Goal: Obtain resource: Download file/media

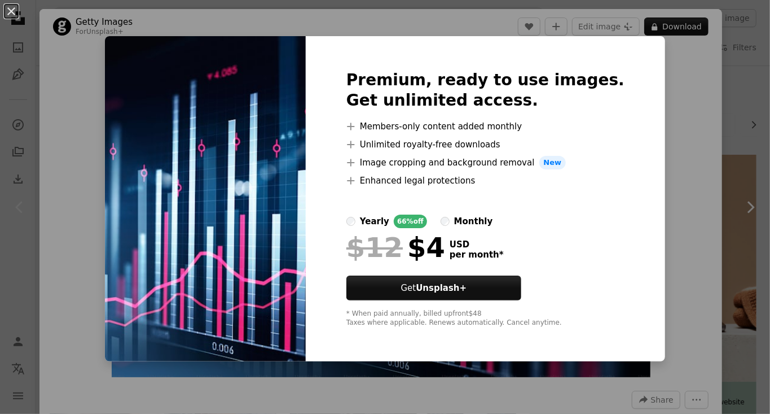
click at [657, 84] on div "An X shape Premium, ready to use images. Get unlimited access. A plus sign Memb…" at bounding box center [385, 207] width 770 height 414
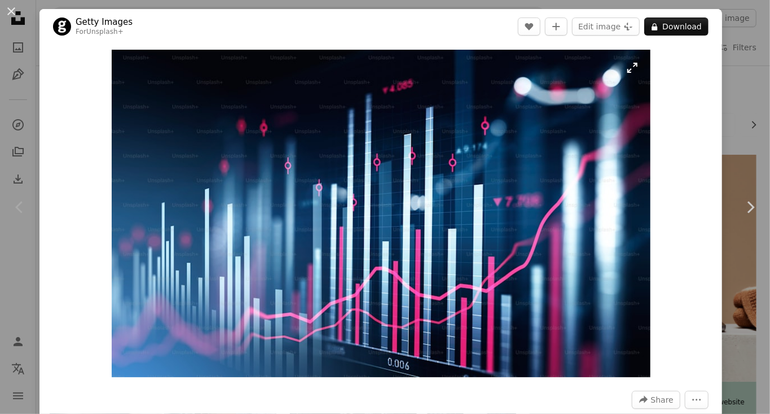
click at [593, 182] on img "Zoom in on this image" at bounding box center [381, 213] width 539 height 327
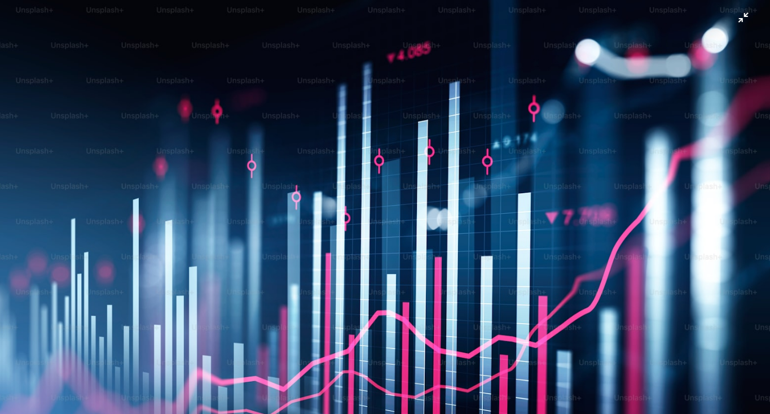
scroll to position [28, 0]
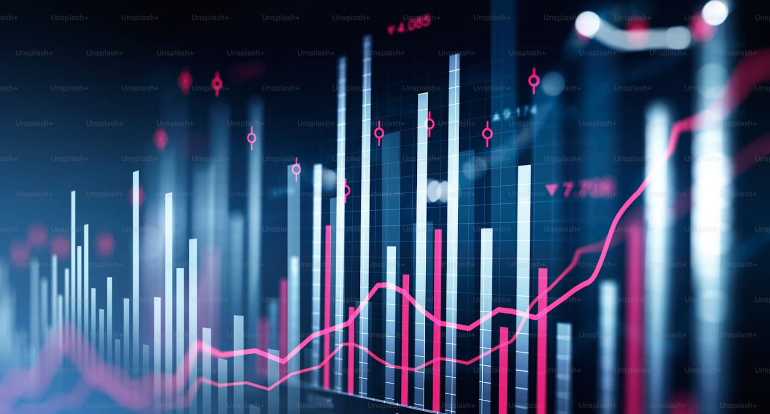
click at [747, 15] on img "Zoom out on this image" at bounding box center [384, 206] width 771 height 469
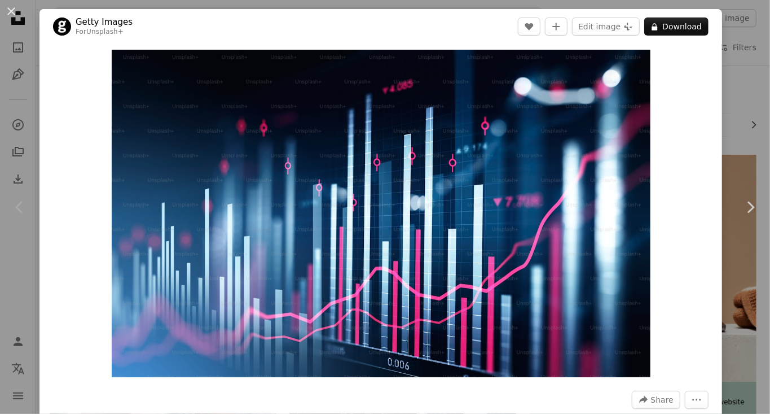
scroll to position [5, 0]
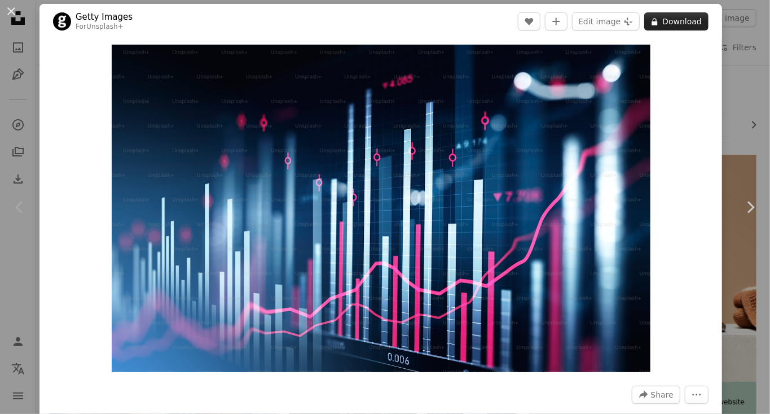
click at [705, 15] on button "A lock Download" at bounding box center [676, 21] width 64 height 18
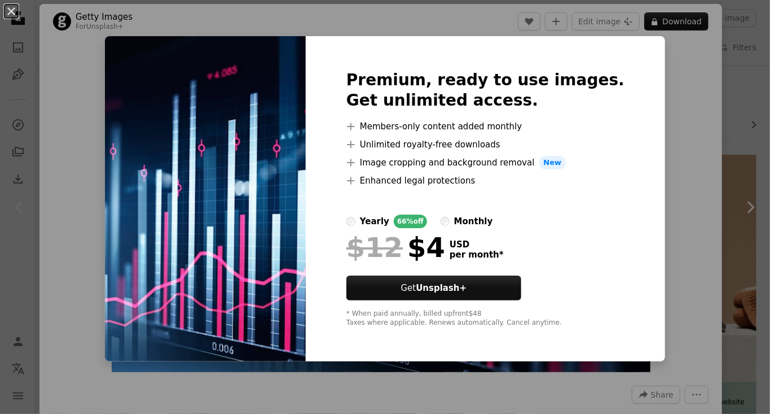
click at [672, 150] on div "An X shape Premium, ready to use images. Get unlimited access. A plus sign Memb…" at bounding box center [385, 207] width 770 height 414
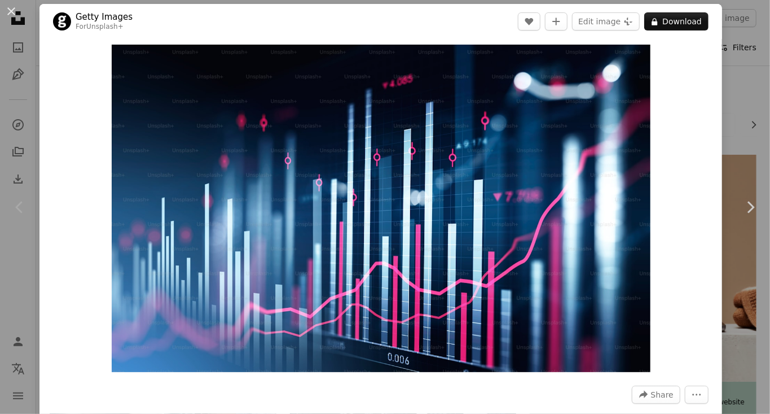
click at [742, 63] on div "An X shape Chevron left Chevron right Getty Images For Unsplash+ A heart A plus…" at bounding box center [385, 207] width 770 height 414
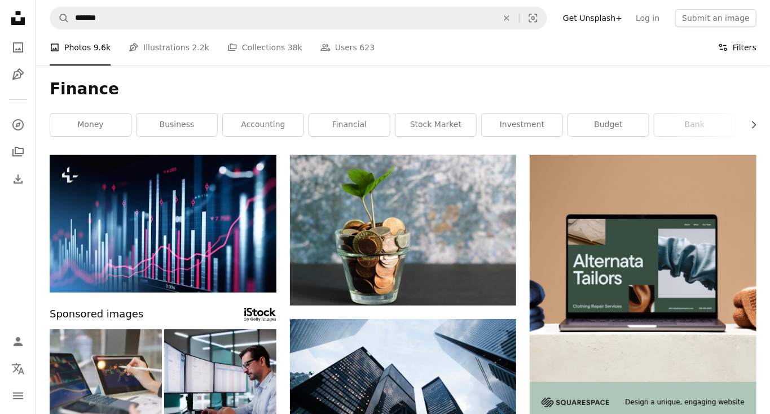
click at [732, 45] on button "Filters Filters" at bounding box center [737, 47] width 38 height 36
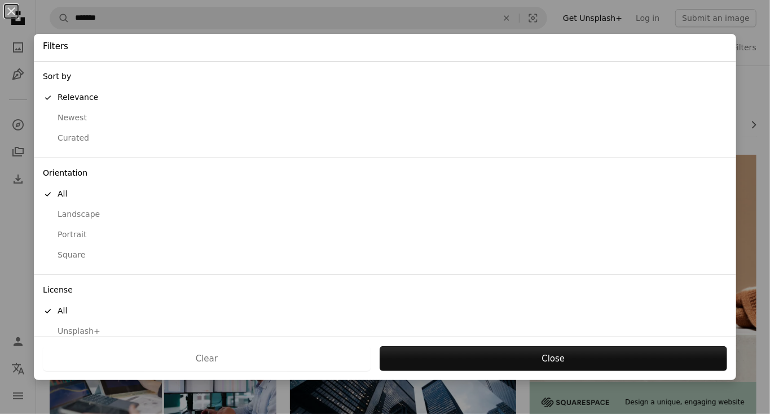
scroll to position [31, 0]
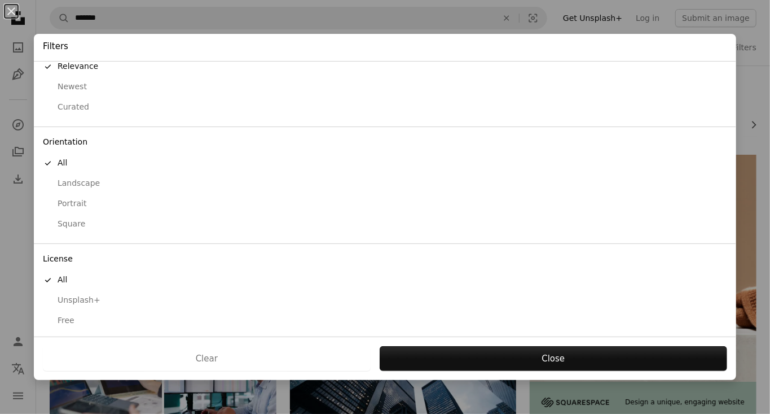
click at [75, 317] on div "Free" at bounding box center [385, 320] width 684 height 11
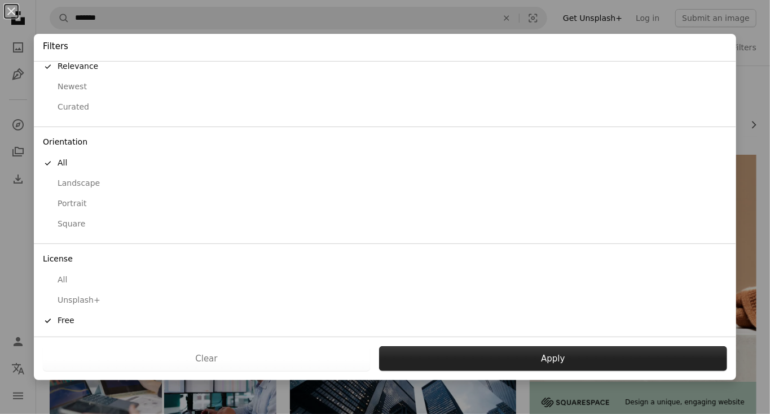
click at [547, 359] on button "Apply" at bounding box center [553, 358] width 348 height 25
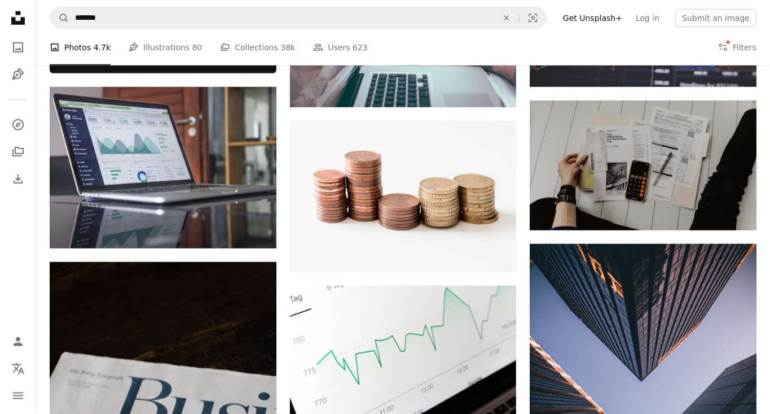
scroll to position [527, 0]
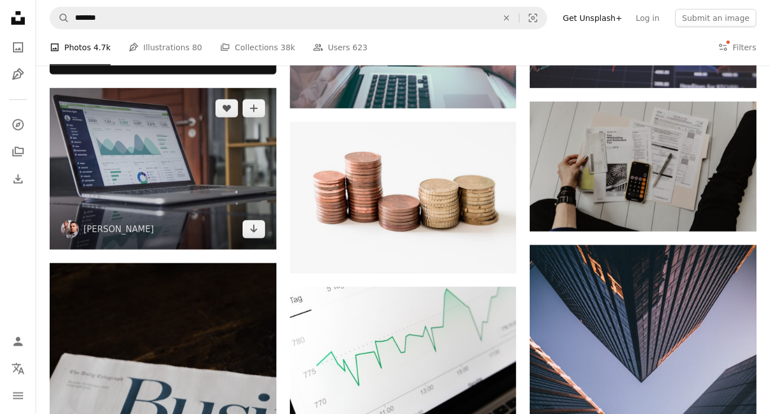
click at [166, 178] on img at bounding box center [163, 168] width 227 height 161
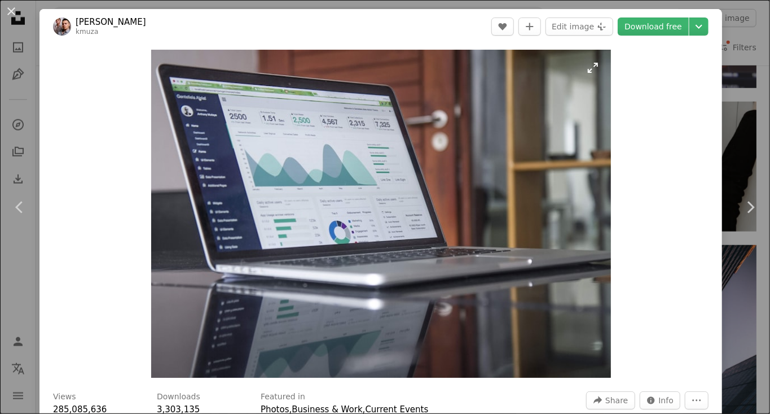
click at [515, 218] on img "Zoom in on this image" at bounding box center [381, 214] width 460 height 328
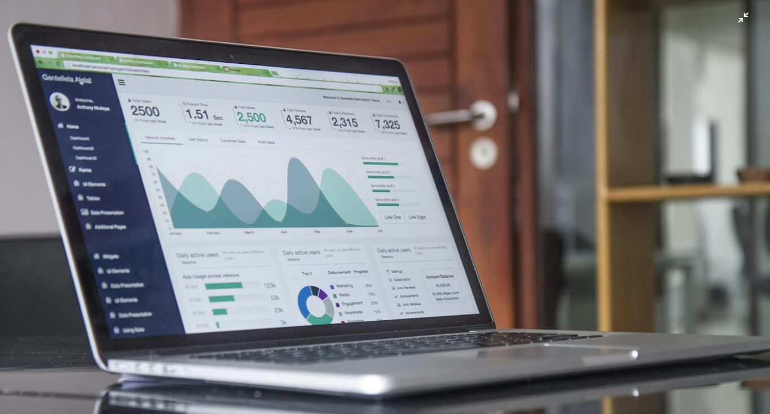
scroll to position [68, 0]
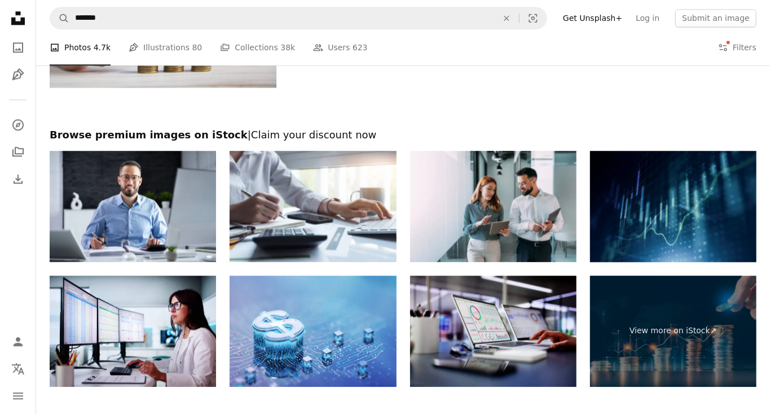
scroll to position [1561, 0]
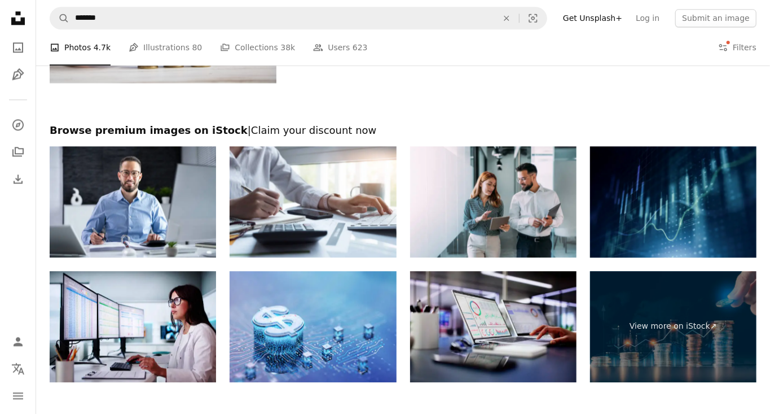
click at [664, 212] on img at bounding box center [673, 201] width 166 height 111
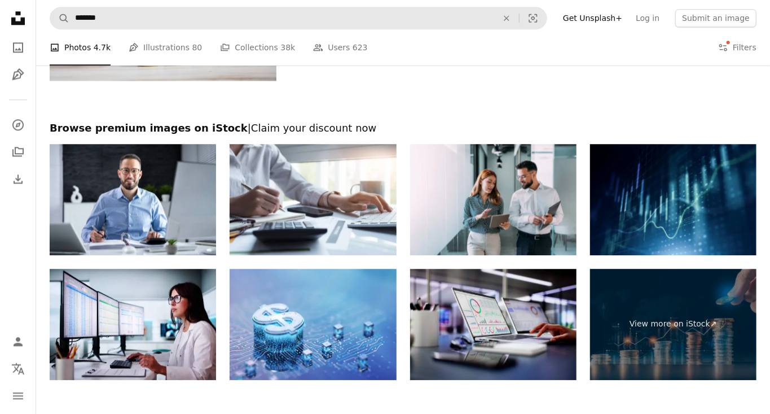
scroll to position [1615, 0]
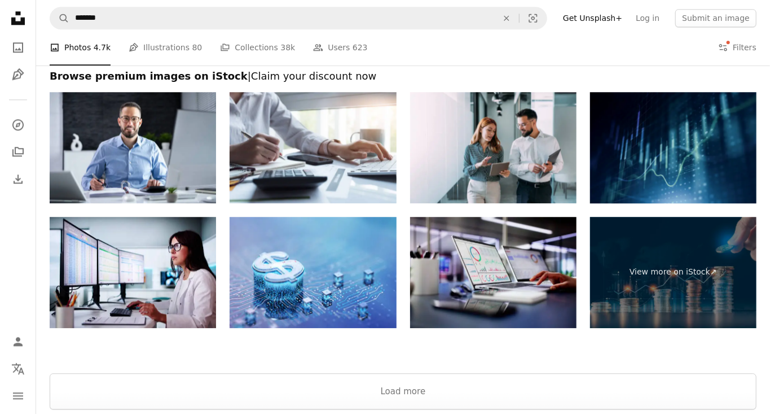
click at [663, 160] on img at bounding box center [673, 147] width 166 height 111
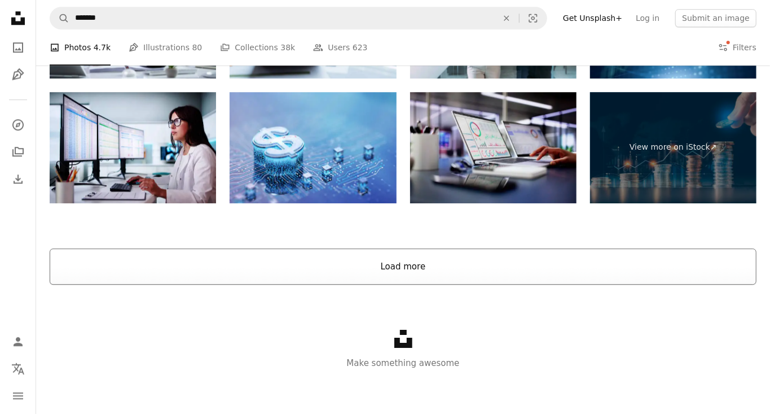
click at [422, 262] on button "Load more" at bounding box center [403, 266] width 707 height 36
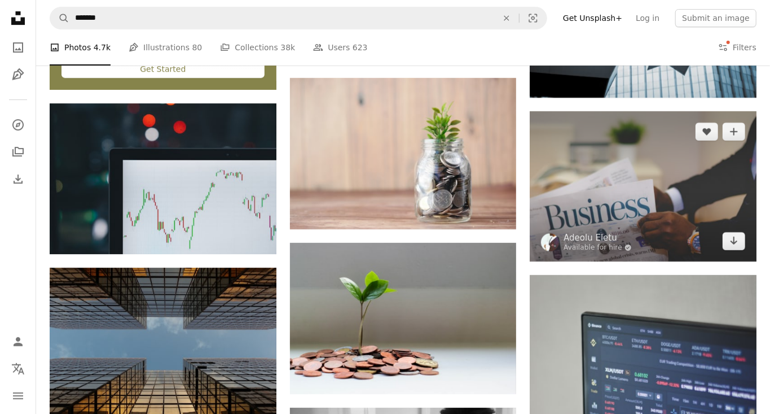
scroll to position [2028, 0]
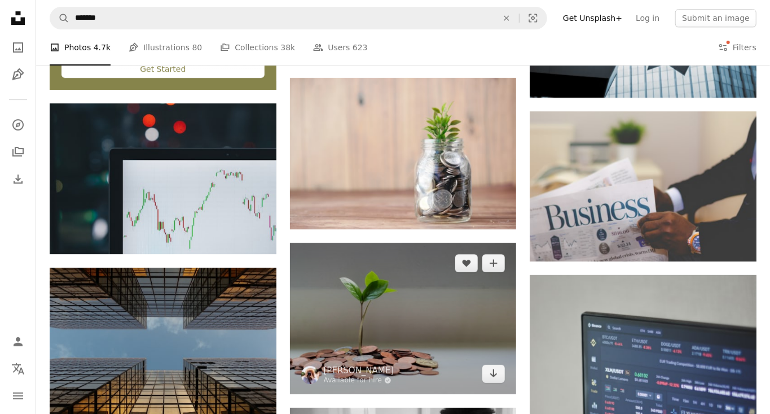
click at [430, 316] on img at bounding box center [403, 318] width 227 height 151
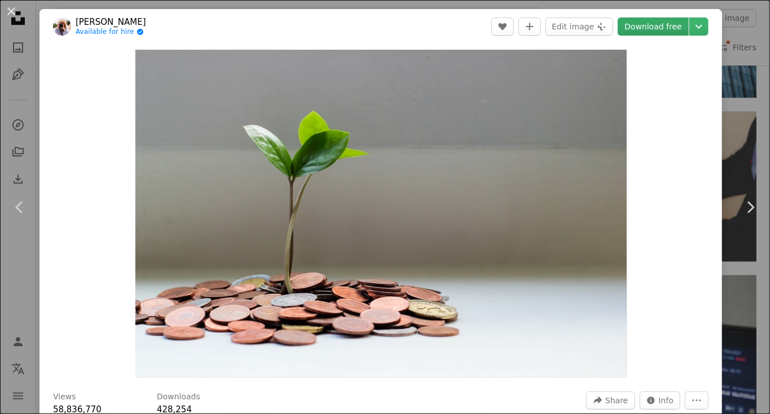
click at [682, 24] on link "Download free" at bounding box center [653, 26] width 71 height 18
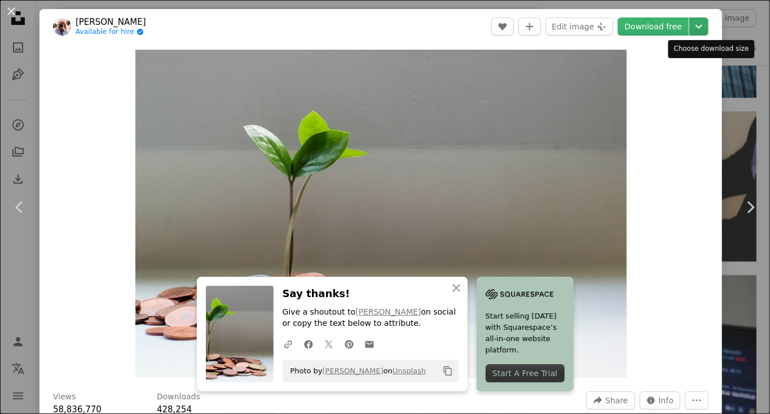
click at [707, 28] on icon "Chevron down" at bounding box center [699, 27] width 18 height 14
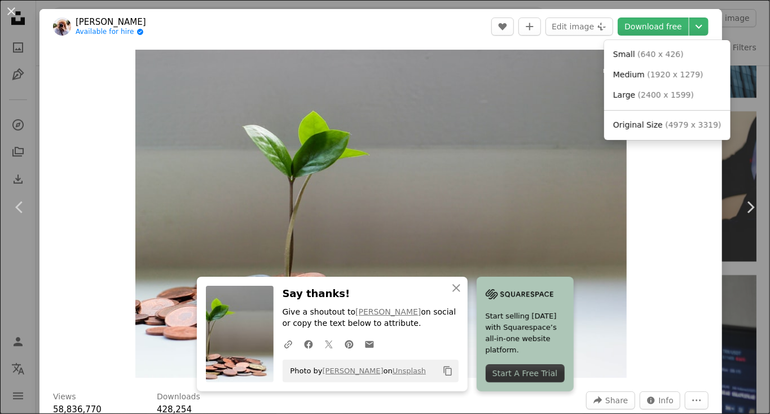
click at [534, 129] on img "Zoom in on this image" at bounding box center [380, 214] width 491 height 328
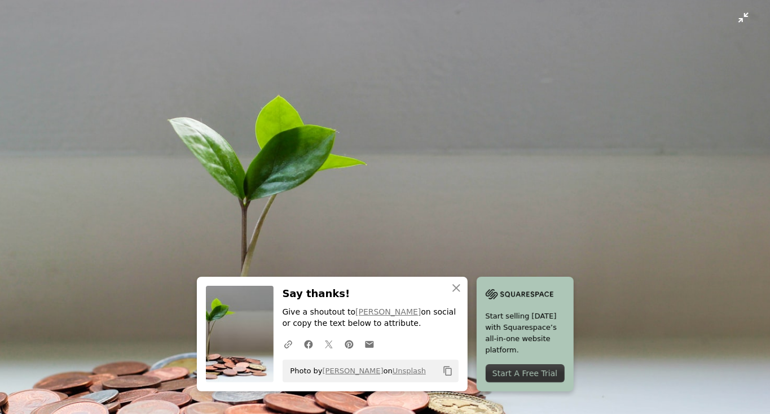
scroll to position [50, 0]
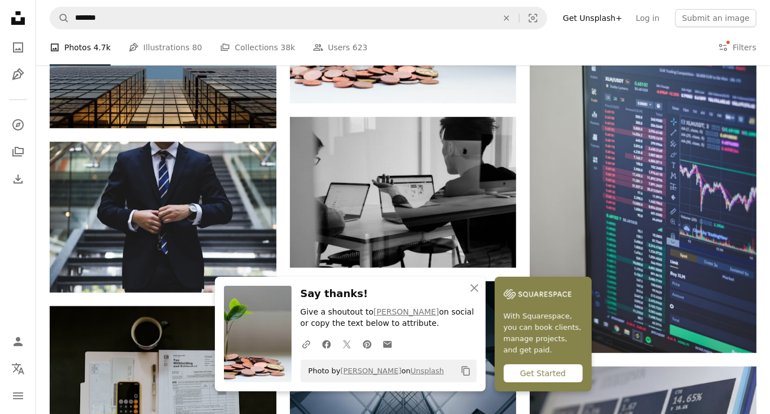
scroll to position [2321, 0]
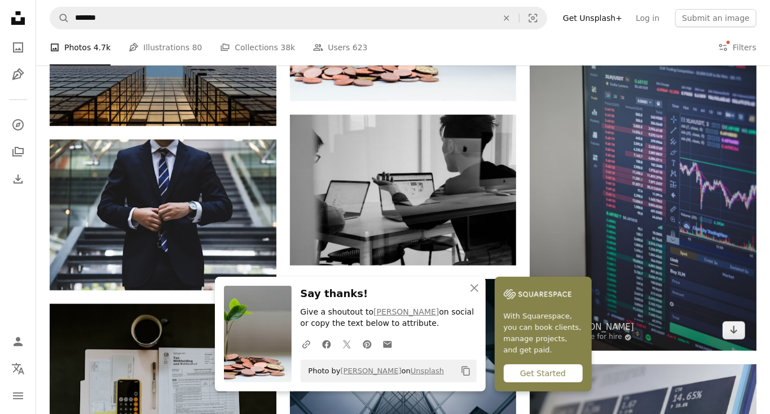
click at [692, 225] on img at bounding box center [643, 166] width 227 height 369
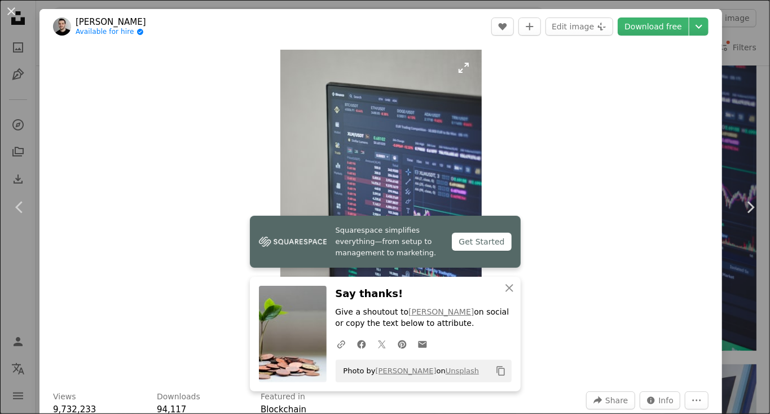
click at [466, 179] on img "Zoom in on this image" at bounding box center [380, 214] width 201 height 328
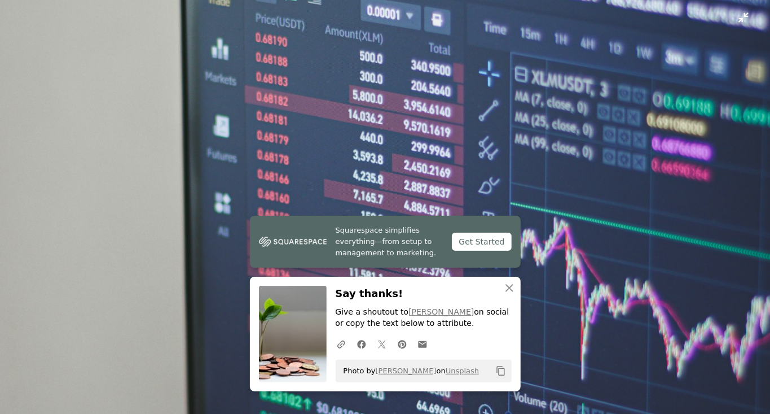
scroll to position [395, 0]
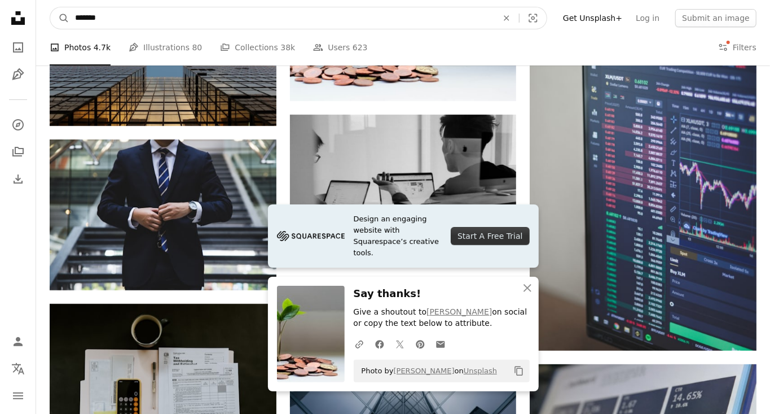
click at [409, 26] on input "*******" at bounding box center [281, 17] width 425 height 21
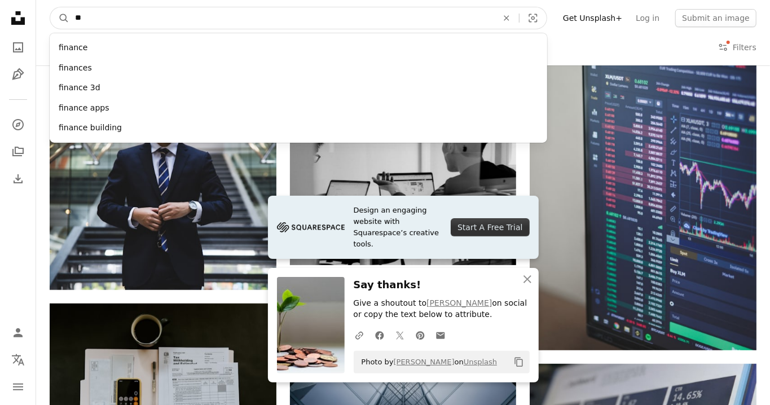
type input "*"
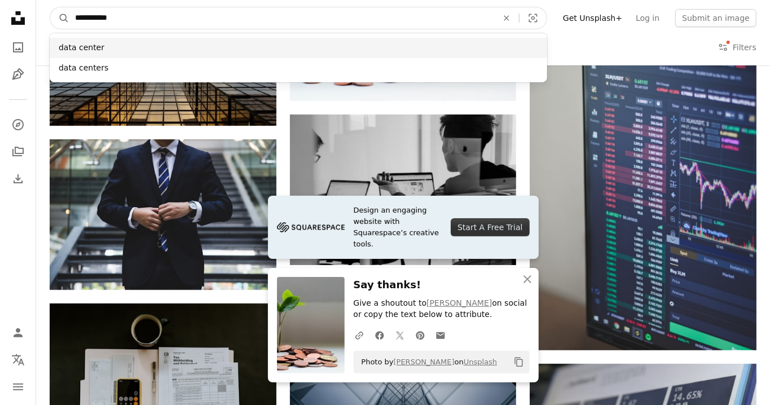
type input "**********"
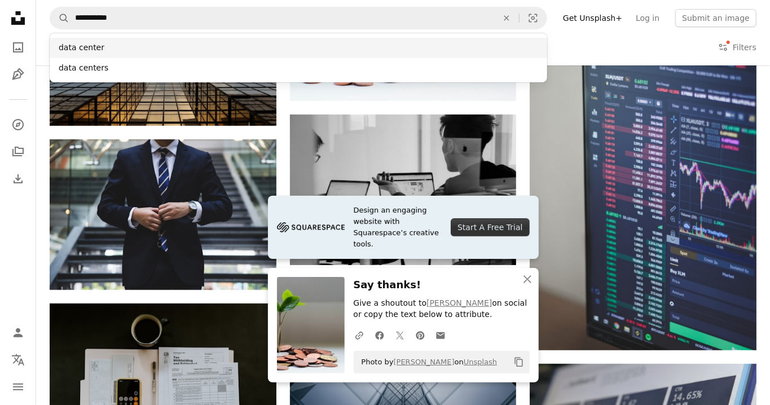
click at [108, 42] on div "data center" at bounding box center [299, 48] width 498 height 20
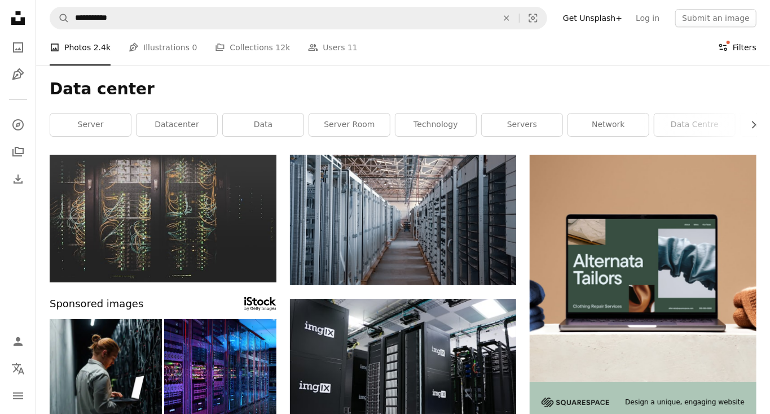
click at [741, 43] on button "Filters Filters" at bounding box center [737, 47] width 38 height 36
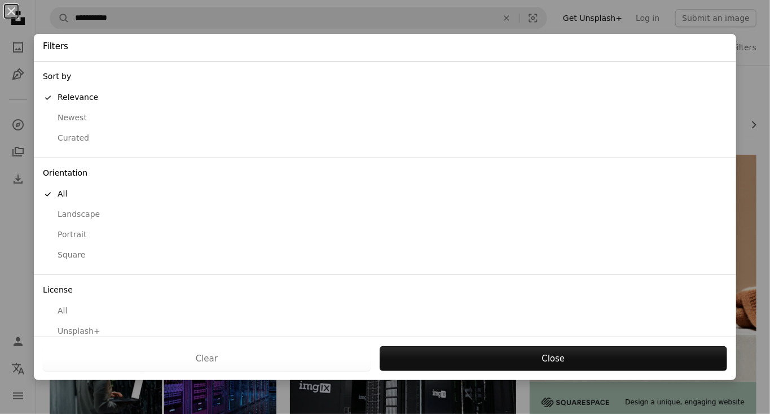
scroll to position [31, 0]
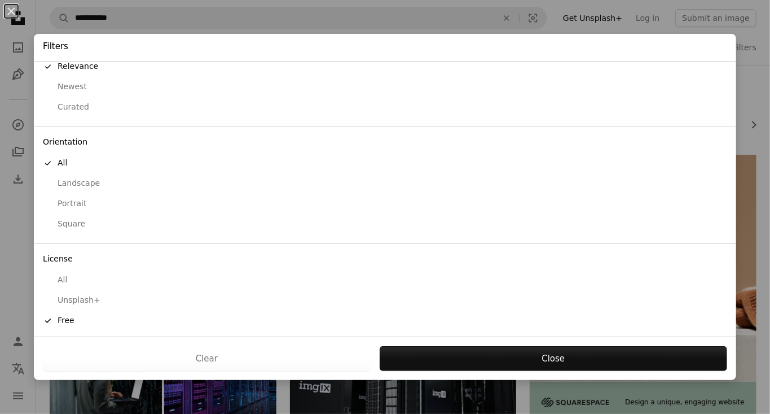
click at [408, 11] on div "An X shape Filters Sort by A checkmark Relevance Newest Curated Orientation A c…" at bounding box center [385, 207] width 770 height 414
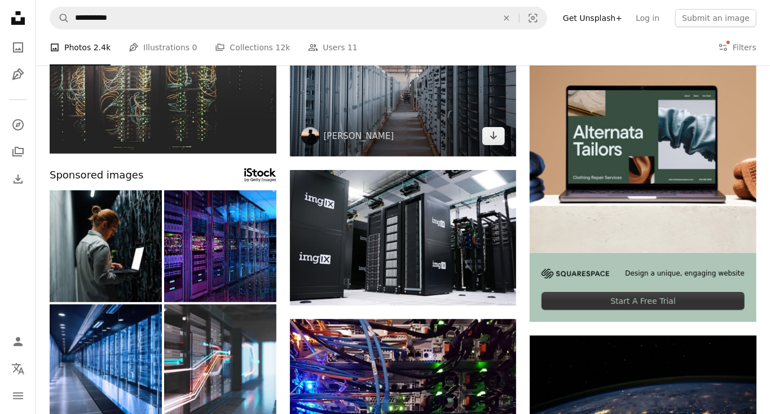
scroll to position [132, 0]
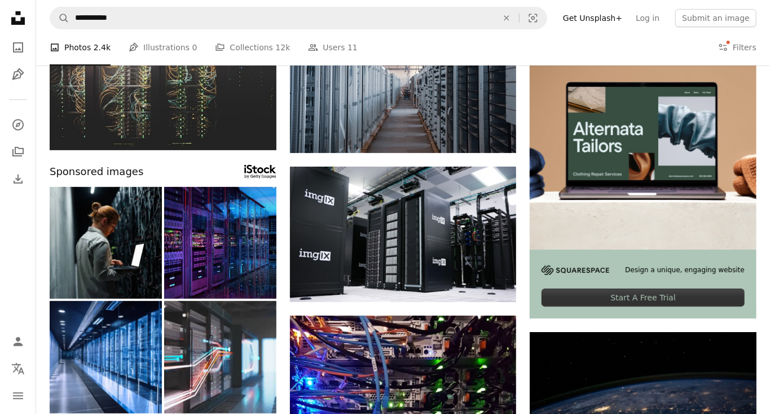
click at [231, 237] on img at bounding box center [220, 243] width 112 height 112
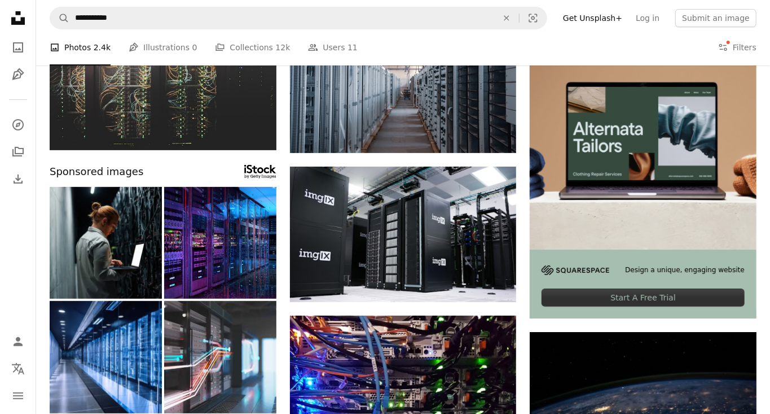
click at [574, 265] on img at bounding box center [576, 270] width 68 height 10
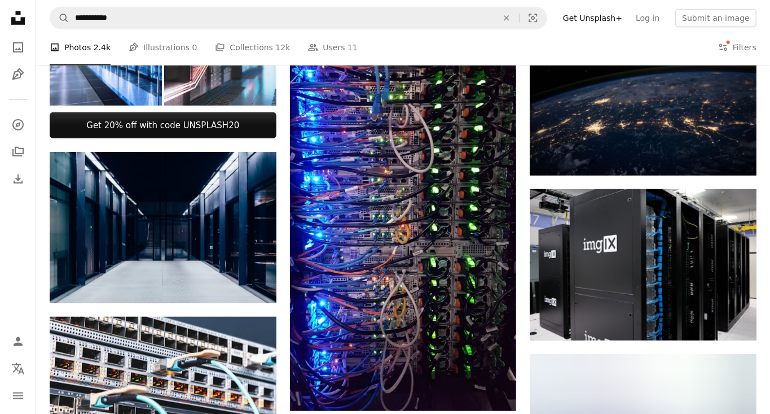
scroll to position [445, 0]
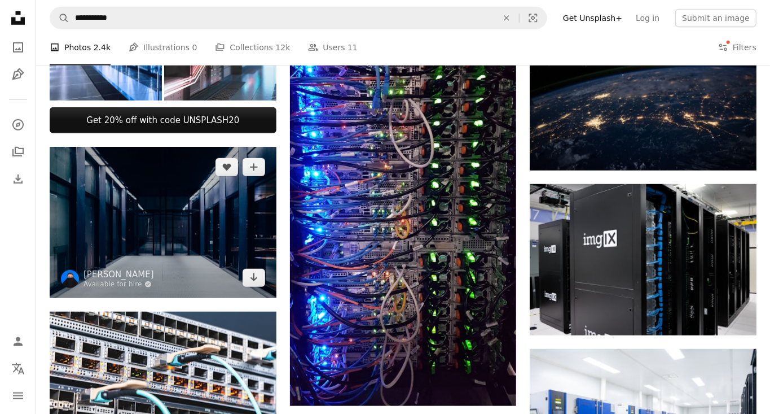
click at [114, 215] on img at bounding box center [163, 222] width 227 height 151
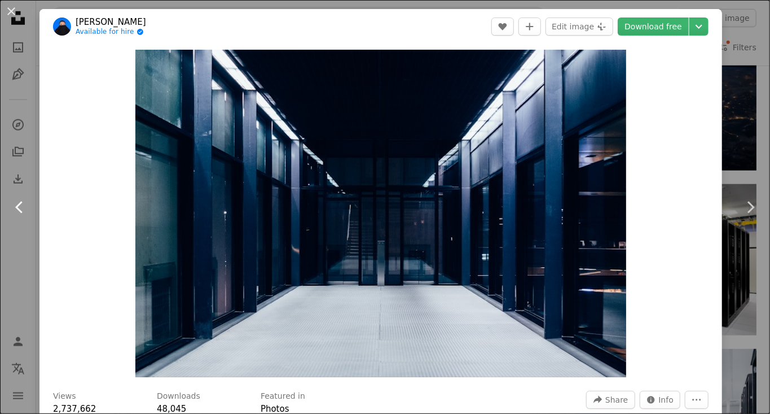
click at [23, 195] on link "Chevron left" at bounding box center [20, 207] width 40 height 108
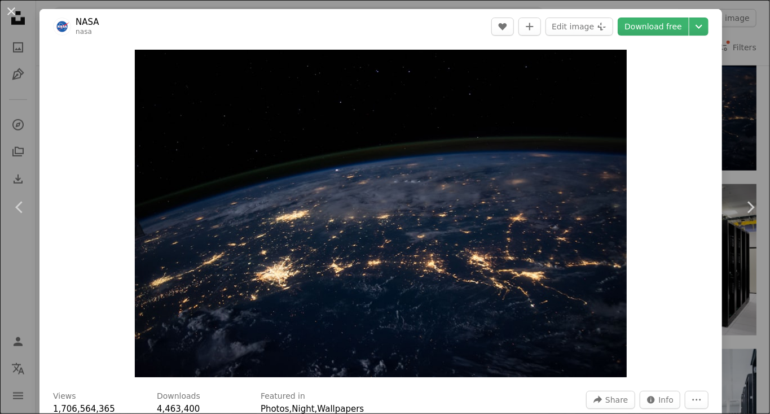
click at [741, 98] on div "An X shape Chevron left Chevron right NASA nasa A heart A plus sign Edit image …" at bounding box center [385, 207] width 770 height 414
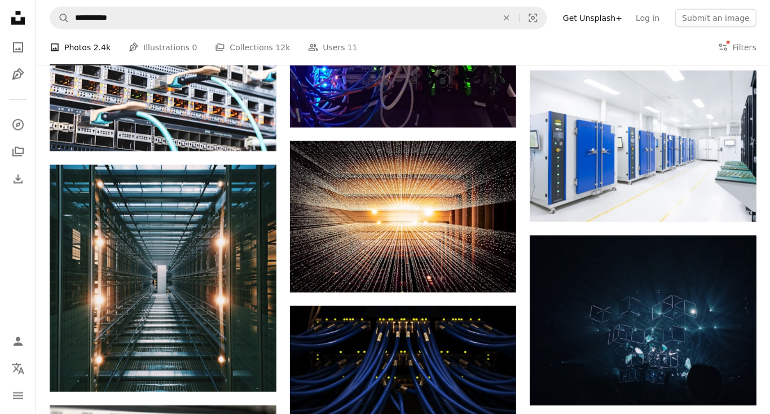
scroll to position [727, 0]
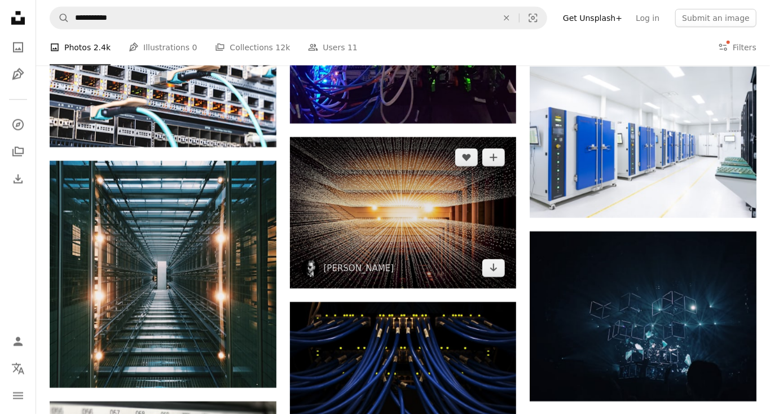
click at [445, 227] on img at bounding box center [403, 212] width 227 height 151
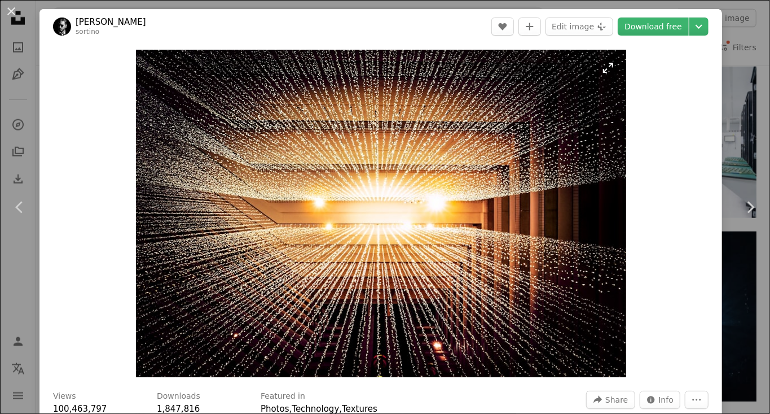
click at [587, 169] on img "Zoom in on this image" at bounding box center [381, 213] width 490 height 327
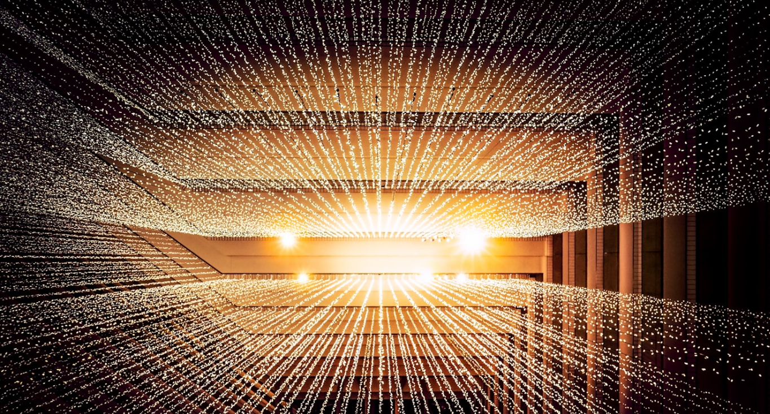
scroll to position [24, 0]
